Goal: Information Seeking & Learning: Understand process/instructions

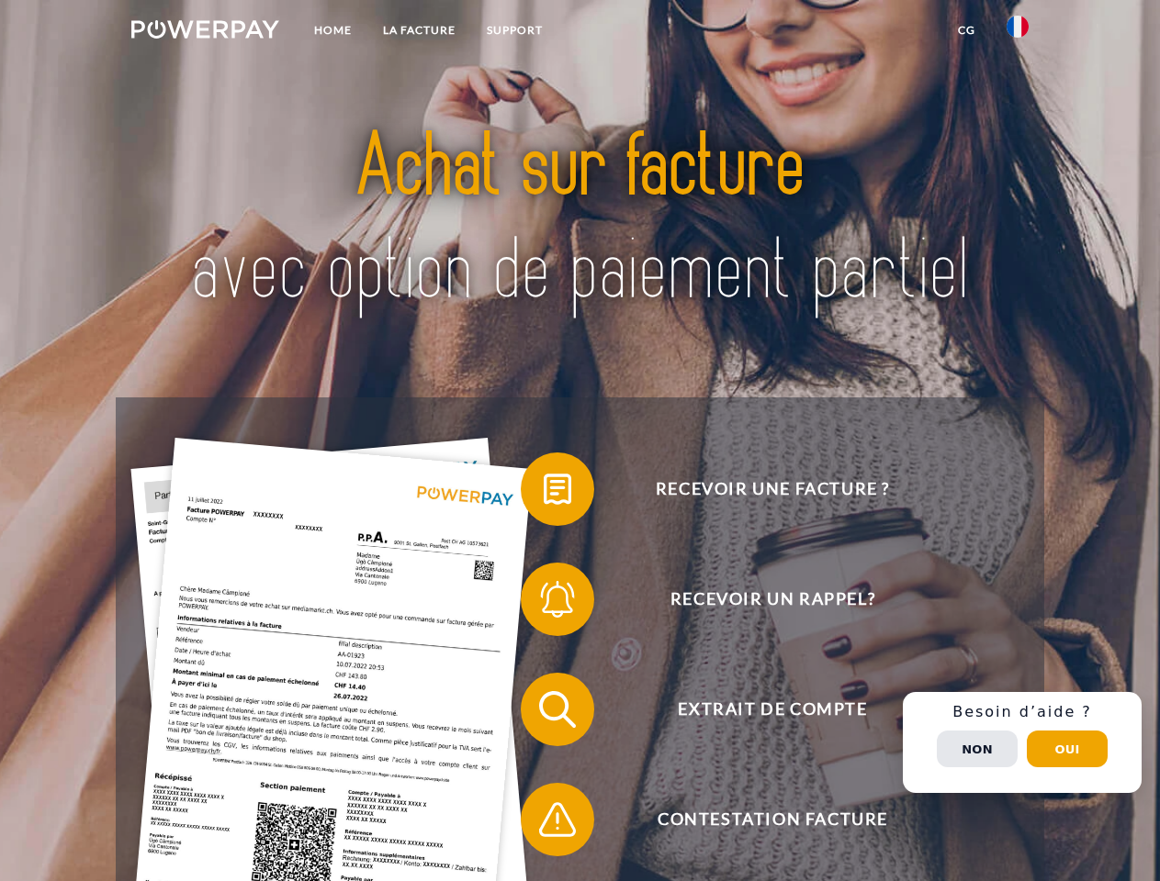
click at [205, 32] on img at bounding box center [205, 29] width 148 height 18
click at [1017, 32] on img at bounding box center [1017, 27] width 22 height 22
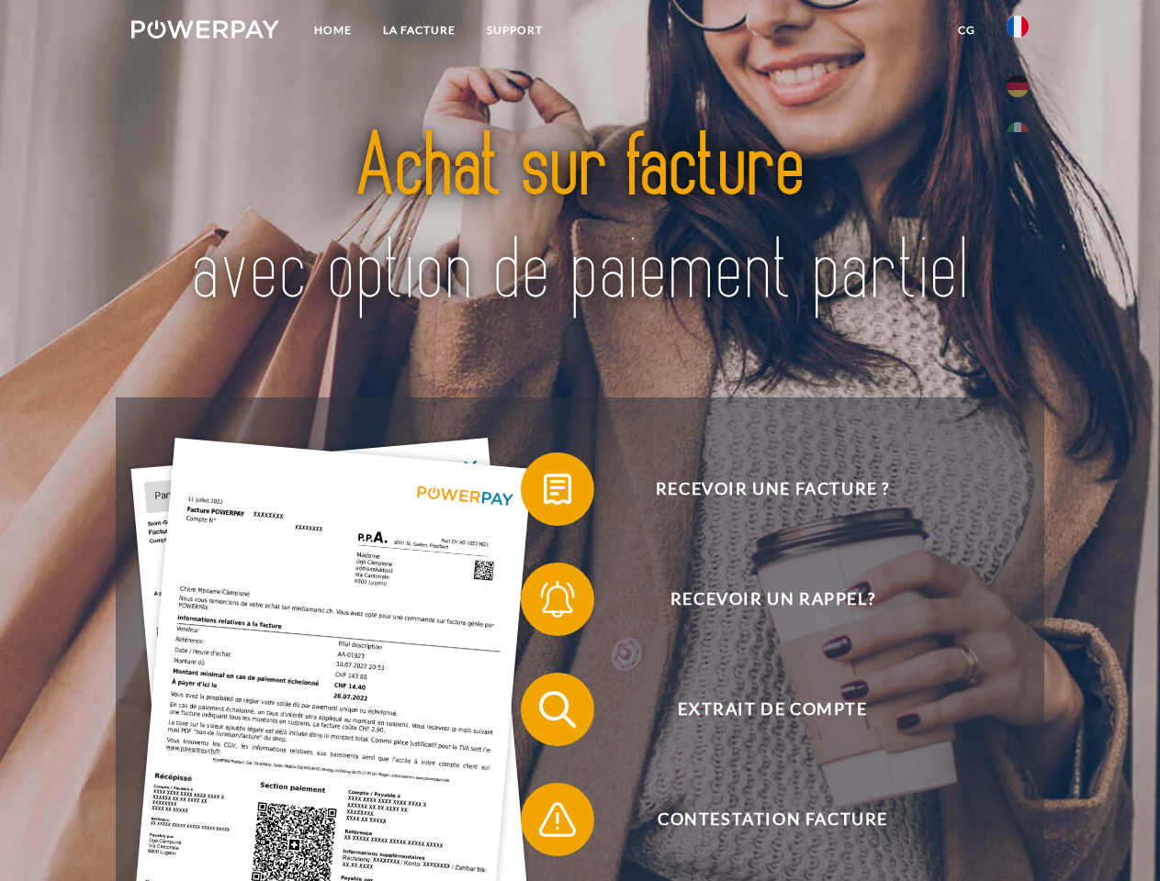
click at [966, 30] on link "CG" at bounding box center [966, 30] width 49 height 33
click at [544, 493] on span at bounding box center [530, 489] width 92 height 92
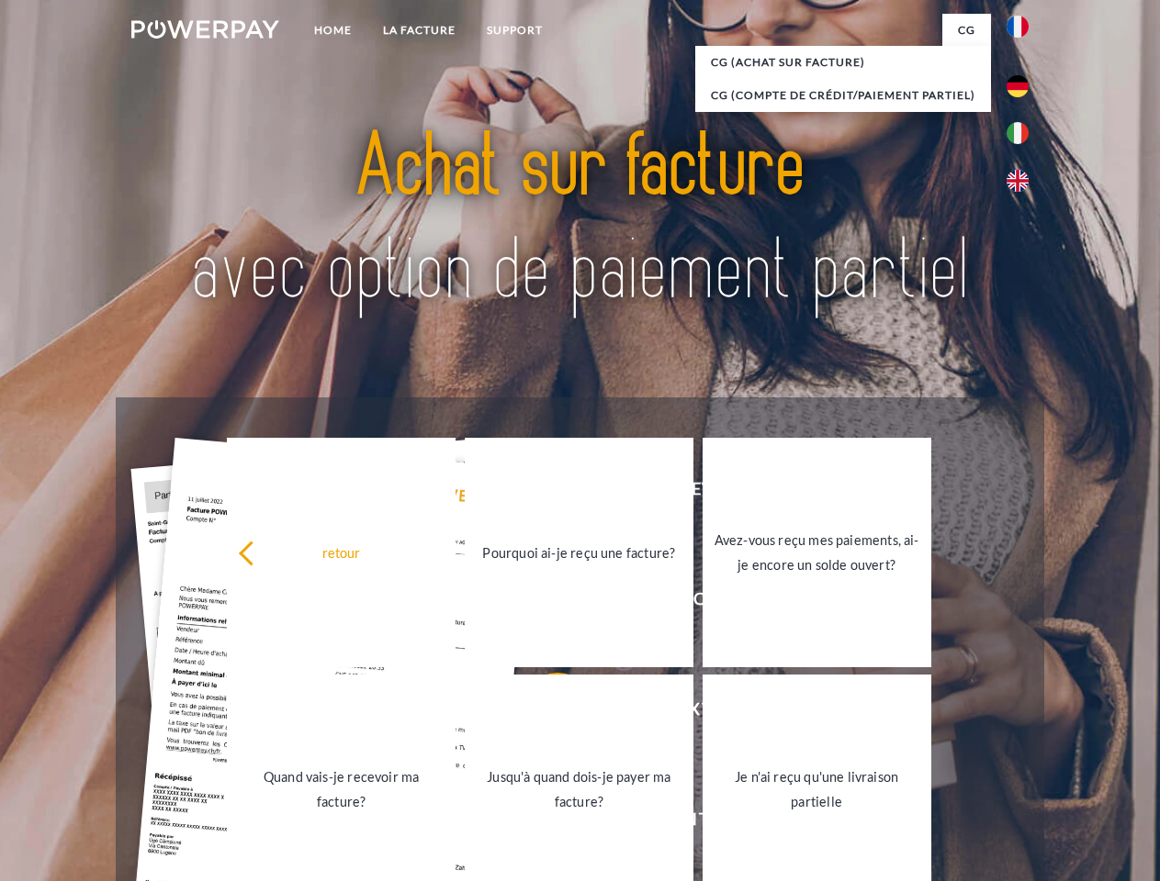
click at [544, 603] on div "retour Pourquoi ai-je reçu une facture? Avez-vous reçu mes paiements, ai-je enc…" at bounding box center [579, 671] width 742 height 474
click at [544, 713] on link "Jusqu'à quand dois-je payer ma facture?" at bounding box center [579, 790] width 229 height 230
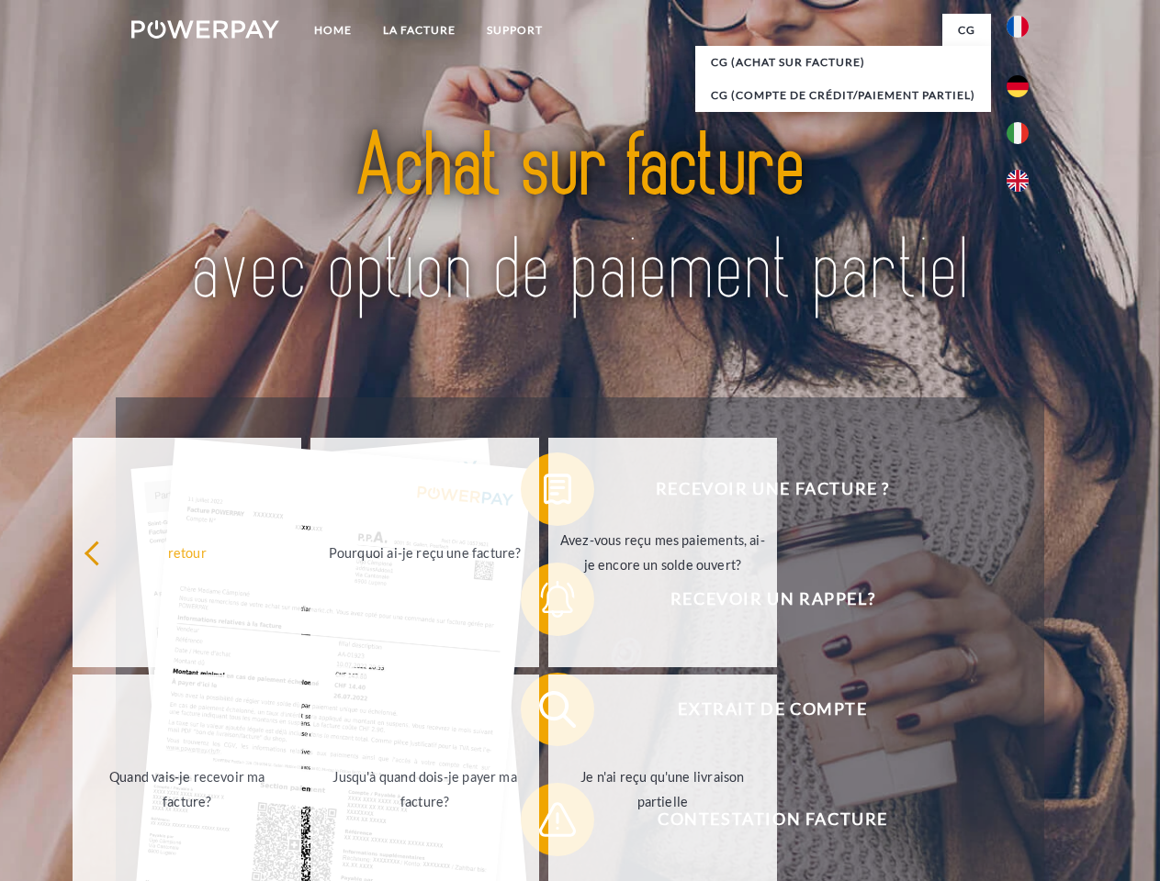
click at [544, 824] on span at bounding box center [530, 820] width 92 height 92
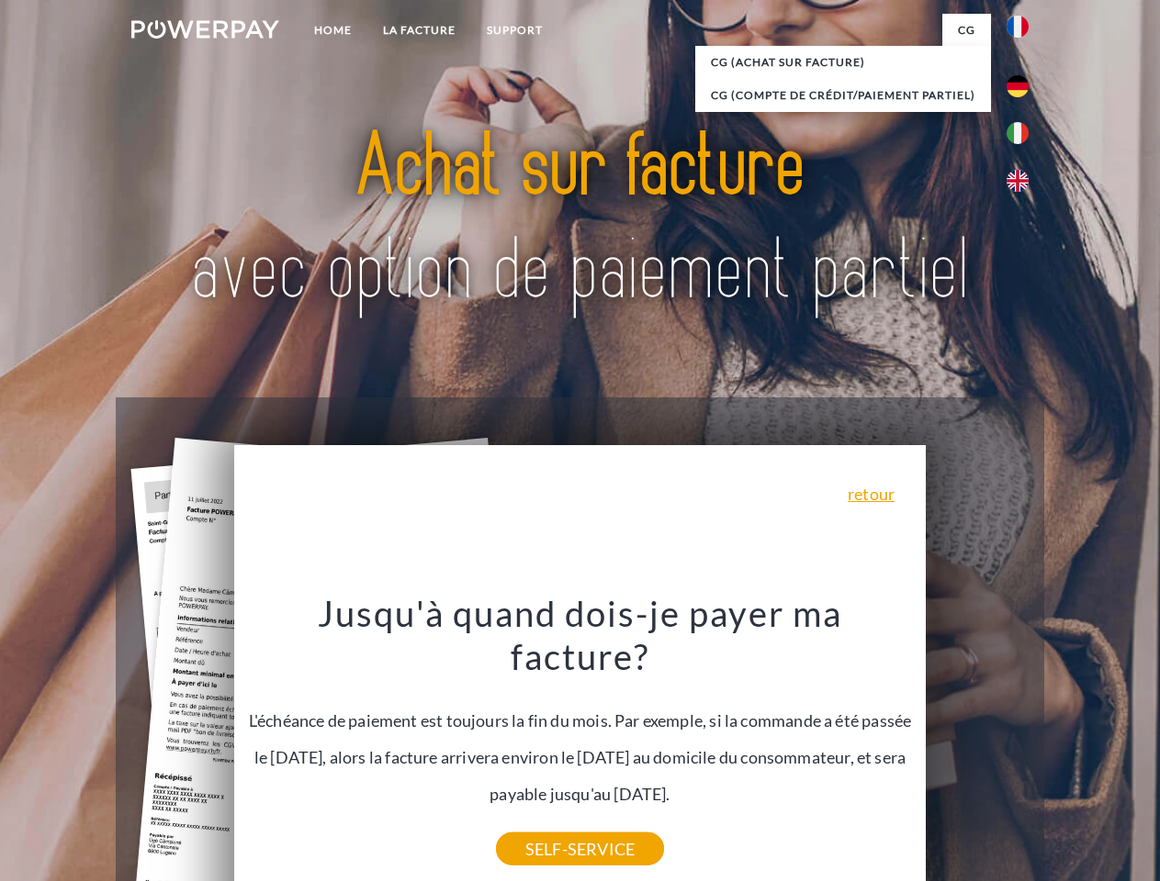
click at [1022, 743] on div "Recevoir une facture ? Recevoir un rappel? Extrait de compte retour" at bounding box center [579, 765] width 927 height 734
click at [977, 746] on span "Extrait de compte" at bounding box center [772, 709] width 450 height 73
click at [1067, 749] on header "Home LA FACTURE Support" at bounding box center [580, 634] width 1160 height 1268
